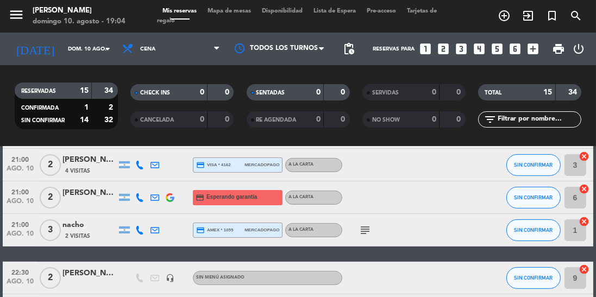
scroll to position [420, 0]
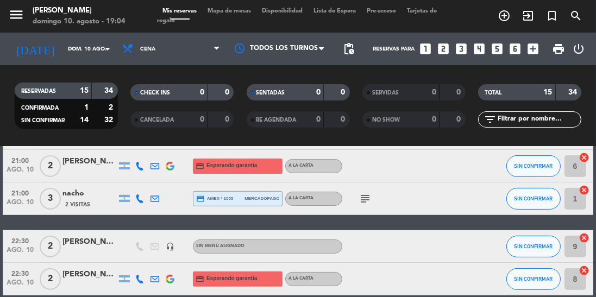
click at [366, 201] on icon "subject" at bounding box center [365, 198] width 13 height 13
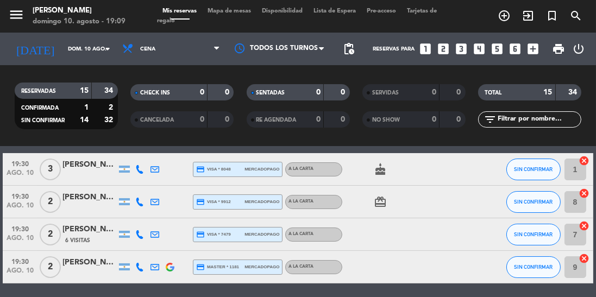
scroll to position [0, 0]
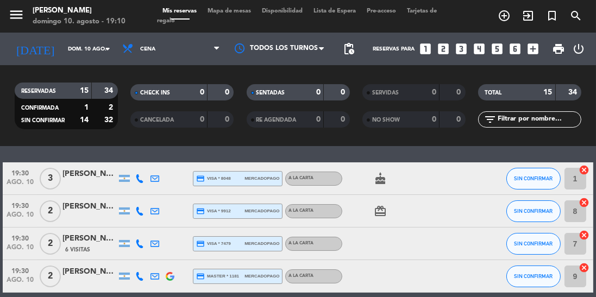
scroll to position [30, 0]
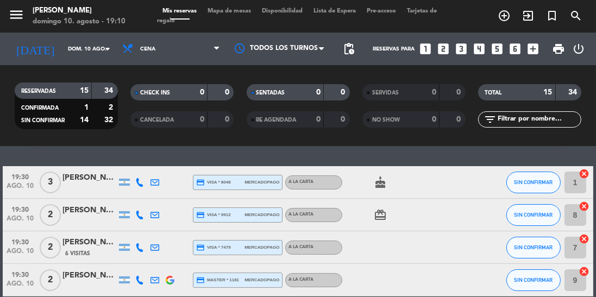
click at [380, 186] on icon "cake" at bounding box center [380, 182] width 13 height 13
click at [378, 216] on icon "card_giftcard" at bounding box center [380, 215] width 13 height 13
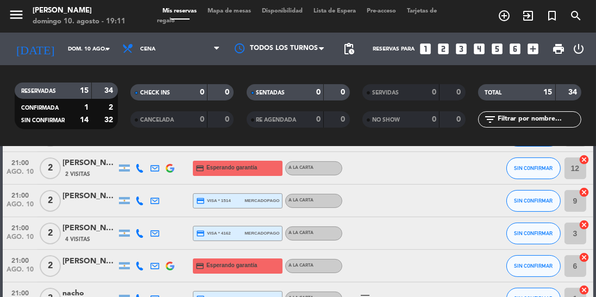
scroll to position [256, 0]
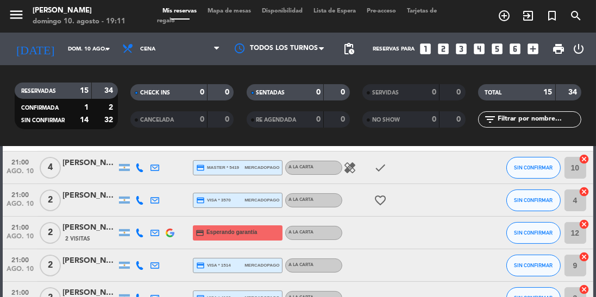
click at [353, 161] on icon "healing" at bounding box center [349, 167] width 13 height 13
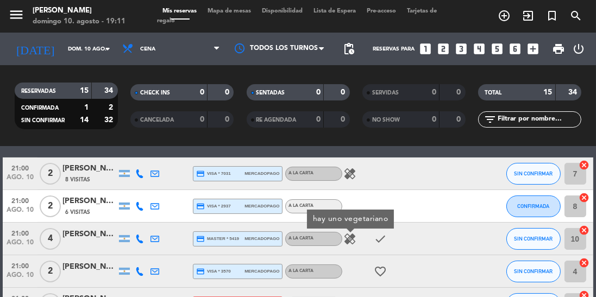
scroll to position [185, 0]
click at [350, 175] on icon "healing" at bounding box center [349, 173] width 13 height 13
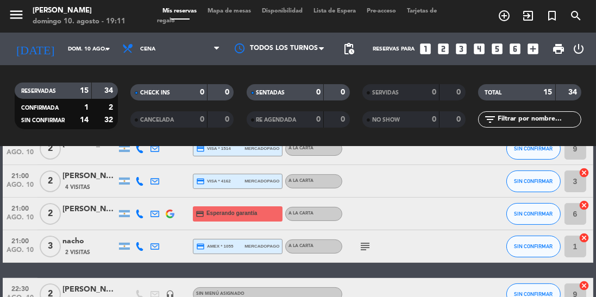
scroll to position [377, 0]
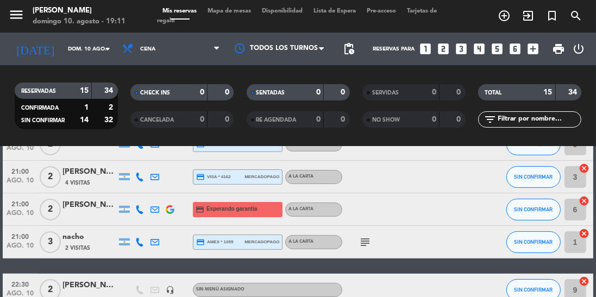
click at [369, 239] on icon "subject" at bounding box center [365, 242] width 13 height 13
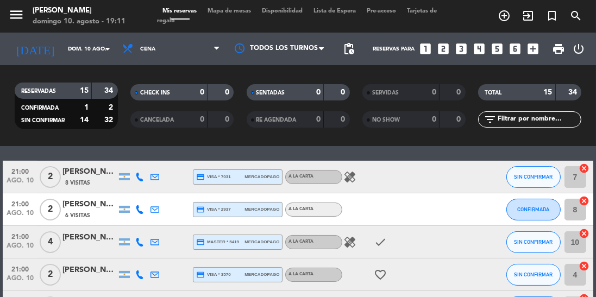
scroll to position [181, 0]
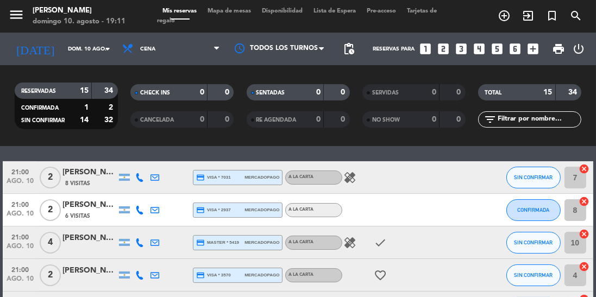
click at [349, 244] on icon "healing" at bounding box center [349, 242] width 13 height 13
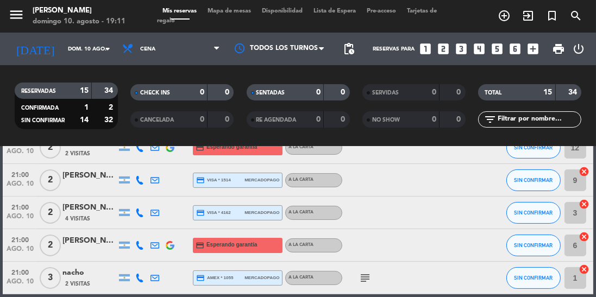
scroll to position [420, 0]
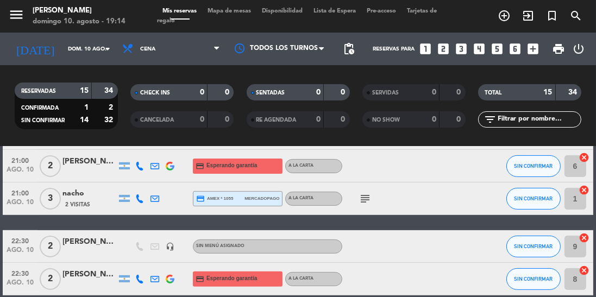
click at [370, 199] on icon "subject" at bounding box center [365, 198] width 13 height 13
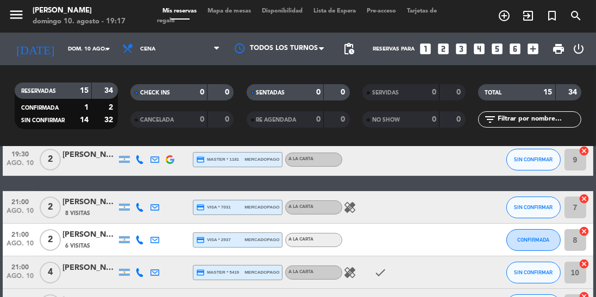
scroll to position [0, 0]
